Goal: Find specific page/section: Find specific page/section

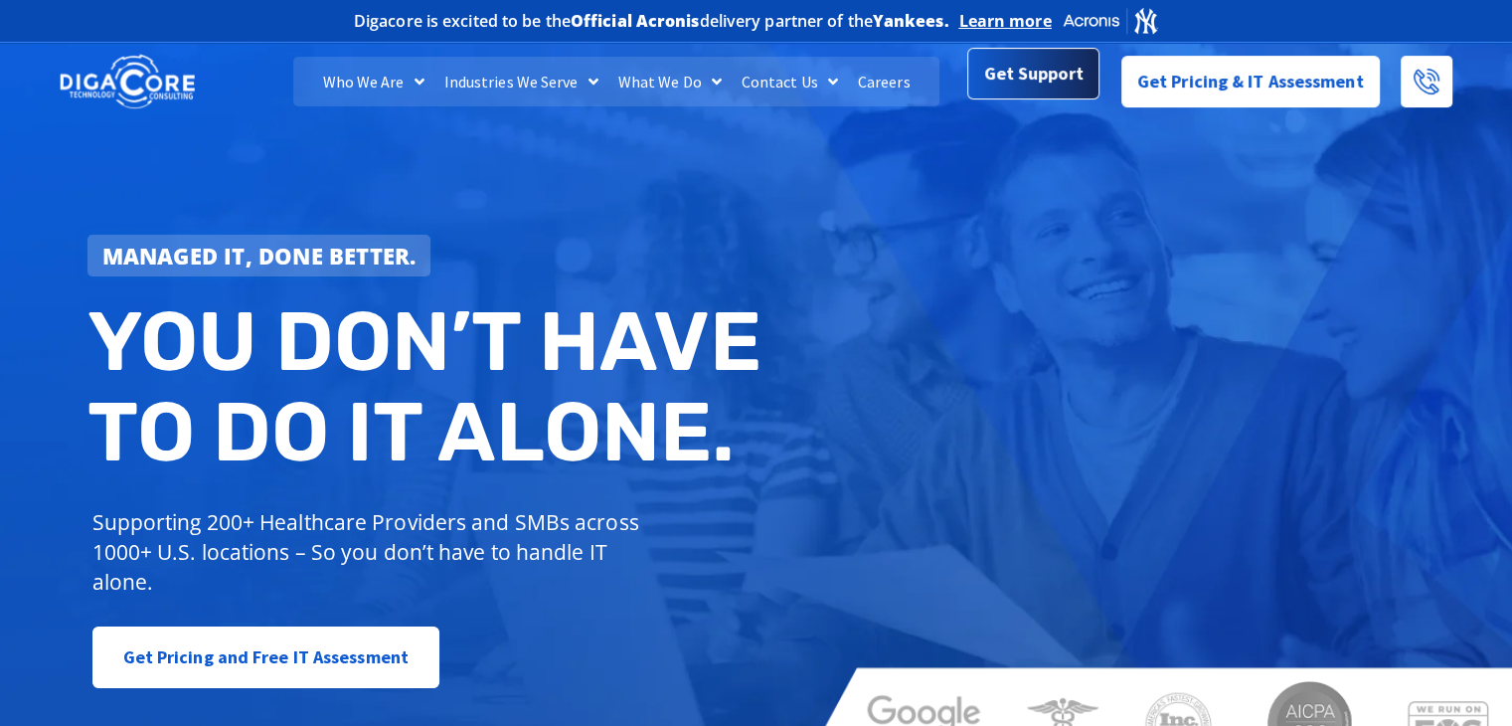
click at [1052, 91] on span "Get Support" at bounding box center [1033, 74] width 99 height 40
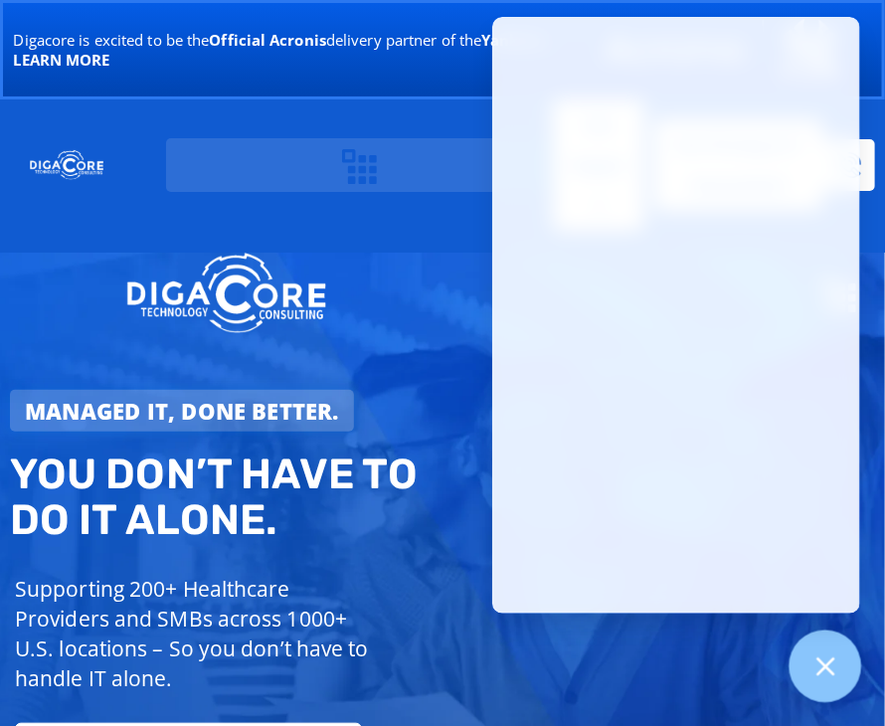
click at [829, 675] on icon at bounding box center [825, 666] width 26 height 26
